Goal: Check status: Check status

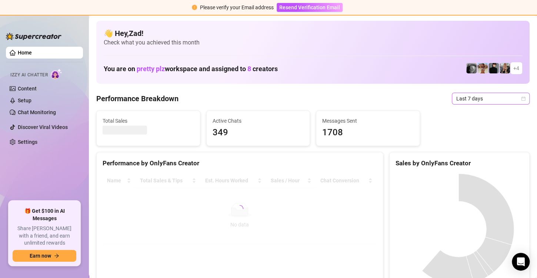
click at [483, 98] on span "Last 7 days" at bounding box center [490, 98] width 69 height 11
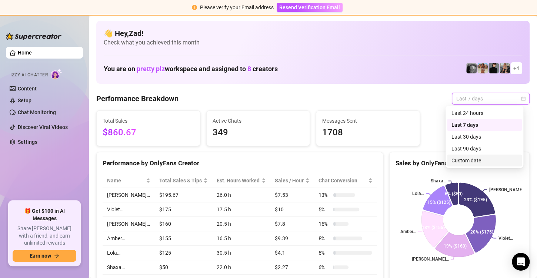
click at [464, 159] on div "Custom date" at bounding box center [484, 160] width 66 height 8
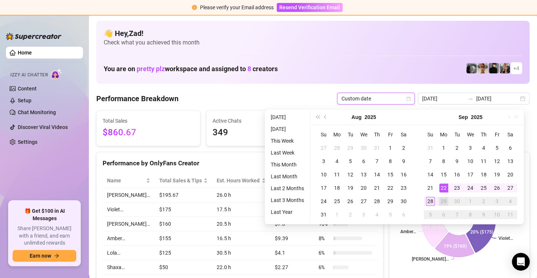
type input "[DATE]"
click at [433, 200] on div "28" at bounding box center [430, 201] width 9 height 9
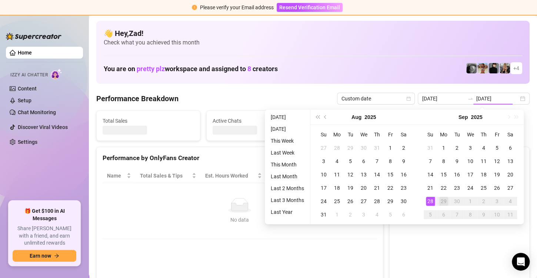
type input "[DATE]"
